Goal: Information Seeking & Learning: Check status

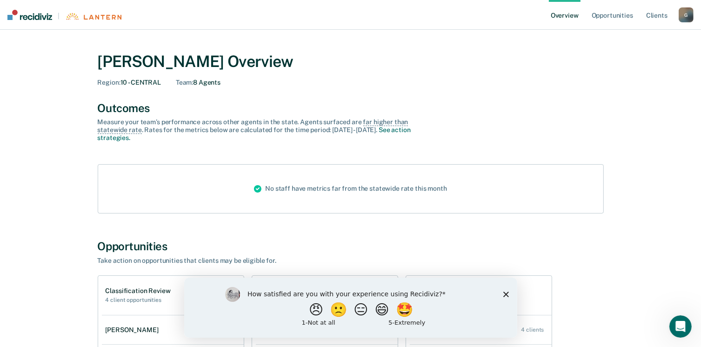
click at [505, 292] on icon "Close survey" at bounding box center [506, 294] width 6 height 6
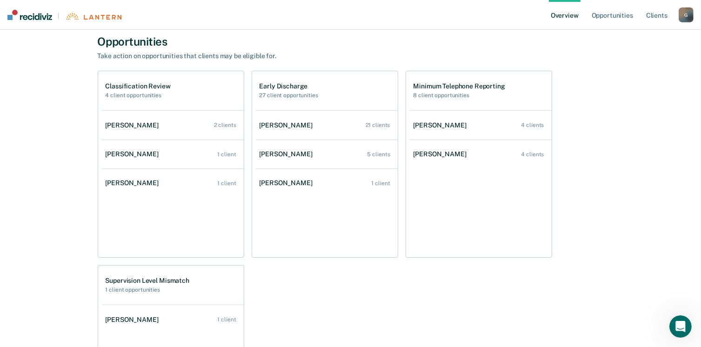
scroll to position [206, 0]
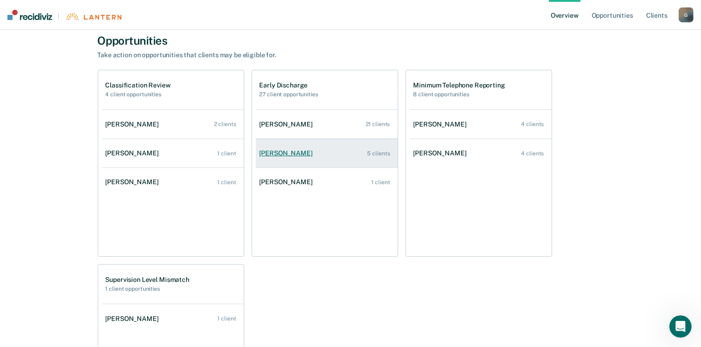
click at [277, 153] on div "[PERSON_NAME]" at bounding box center [288, 153] width 57 height 8
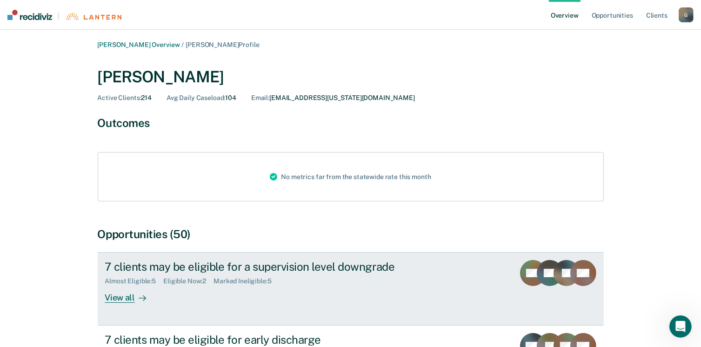
click at [114, 294] on div "View all" at bounding box center [131, 294] width 52 height 18
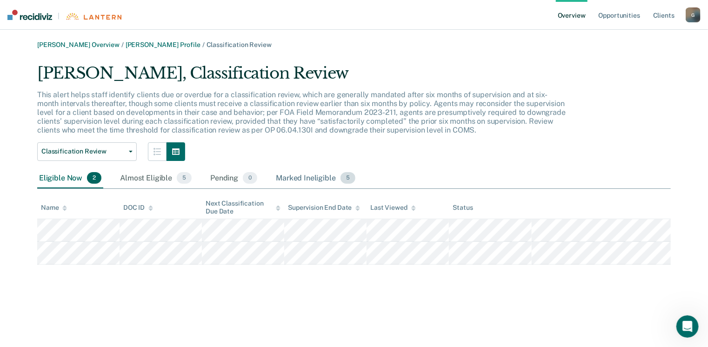
click at [313, 178] on div "Marked Ineligible 5" at bounding box center [315, 178] width 83 height 20
